Goal: Task Accomplishment & Management: Complete application form

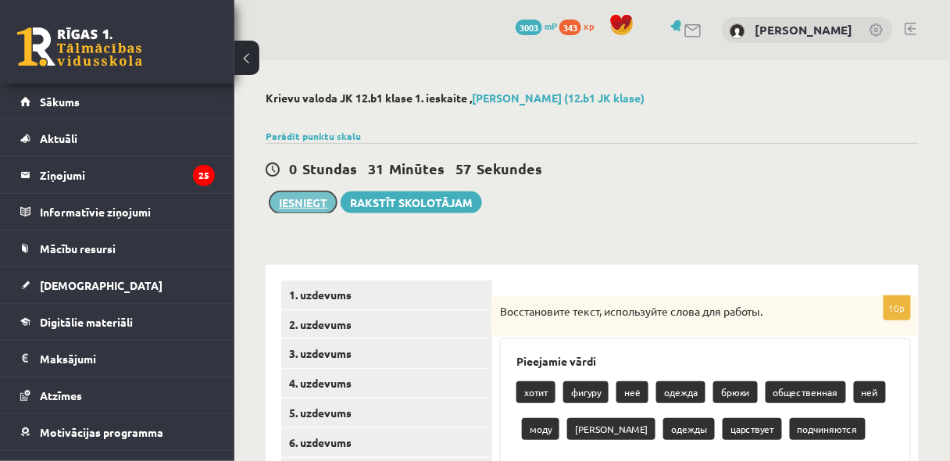
click at [300, 210] on button "Iesniegt" at bounding box center [302, 202] width 67 height 22
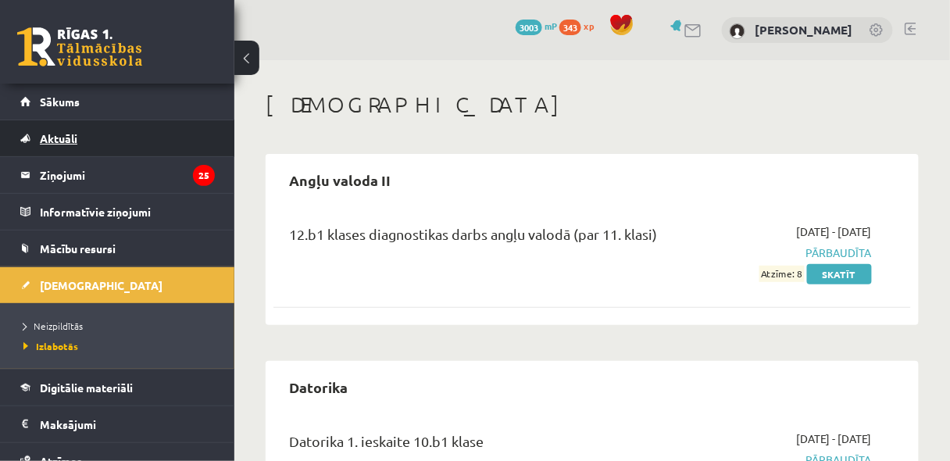
click at [191, 130] on link "Aktuāli" at bounding box center [117, 138] width 194 height 36
